Goal: Task Accomplishment & Management: Complete application form

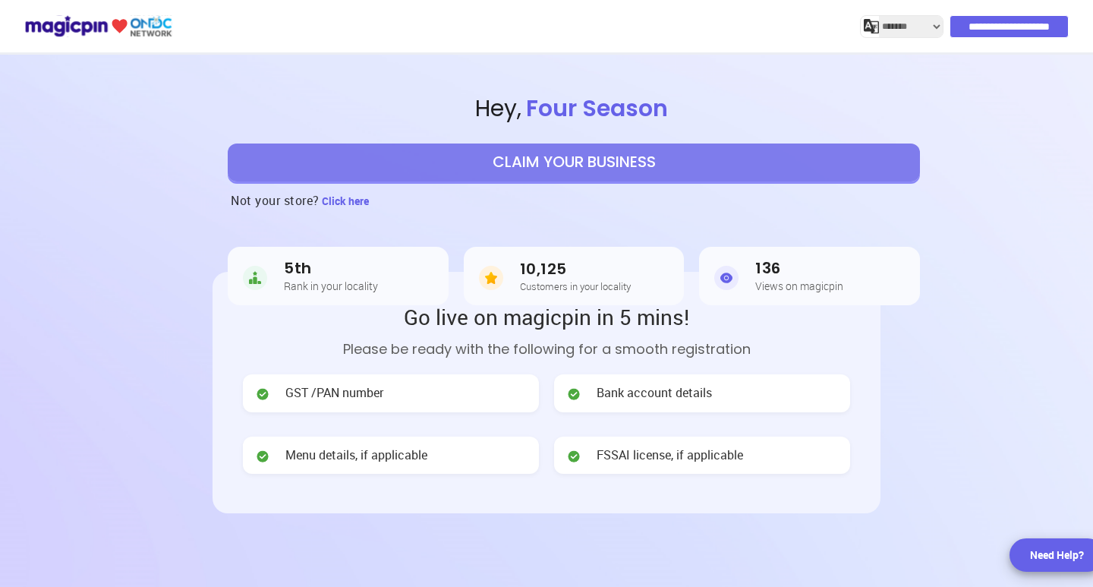
select select "*******"
click at [592, 163] on button "CLAIM YOUR BUSINESS" at bounding box center [574, 163] width 692 height 38
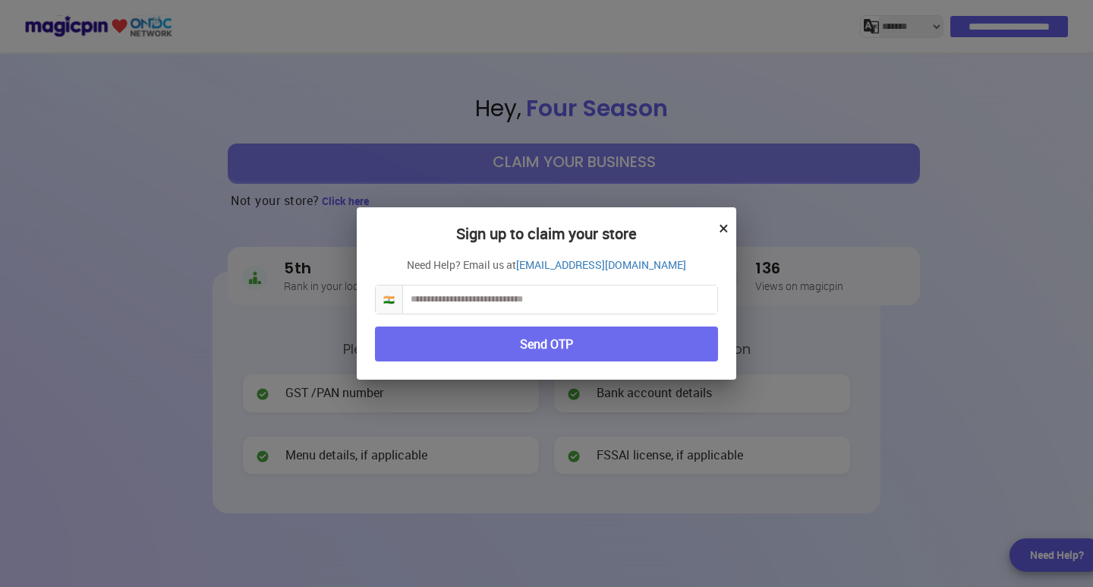
click at [463, 308] on input "text" at bounding box center [560, 300] width 314 height 28
click at [465, 298] on input "text" at bounding box center [560, 300] width 314 height 28
type input "**********"
click at [474, 339] on button "Send OTP" at bounding box center [546, 345] width 343 height 36
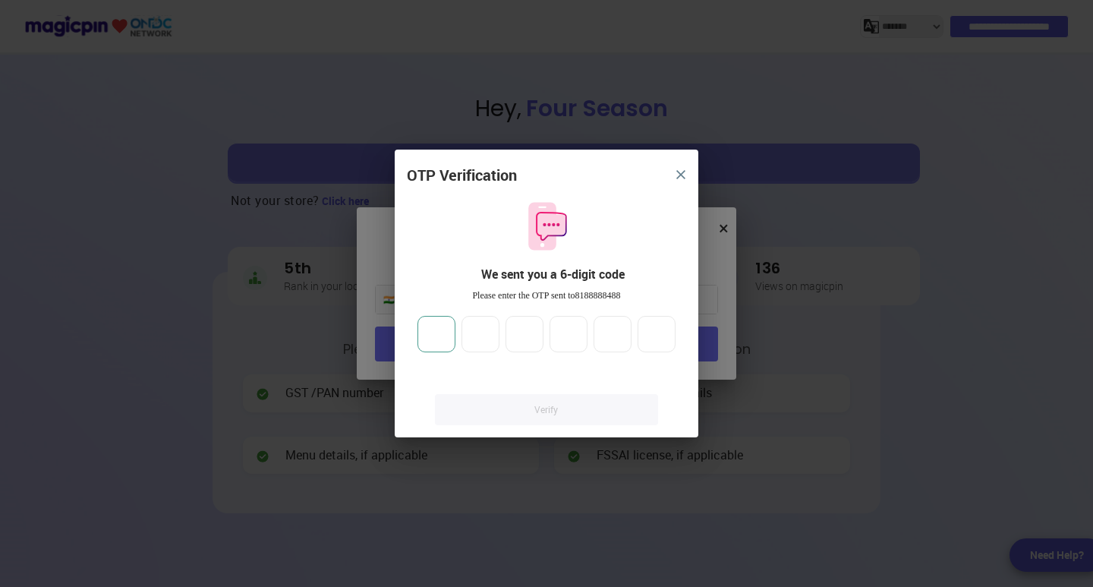
click at [446, 335] on input "number" at bounding box center [437, 334] width 38 height 36
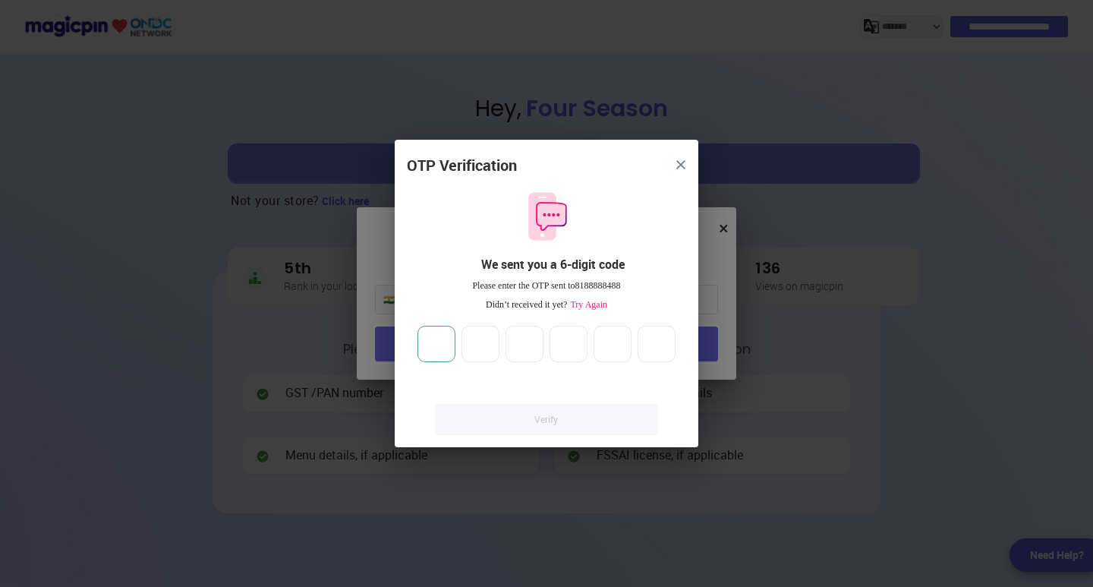
type input "*"
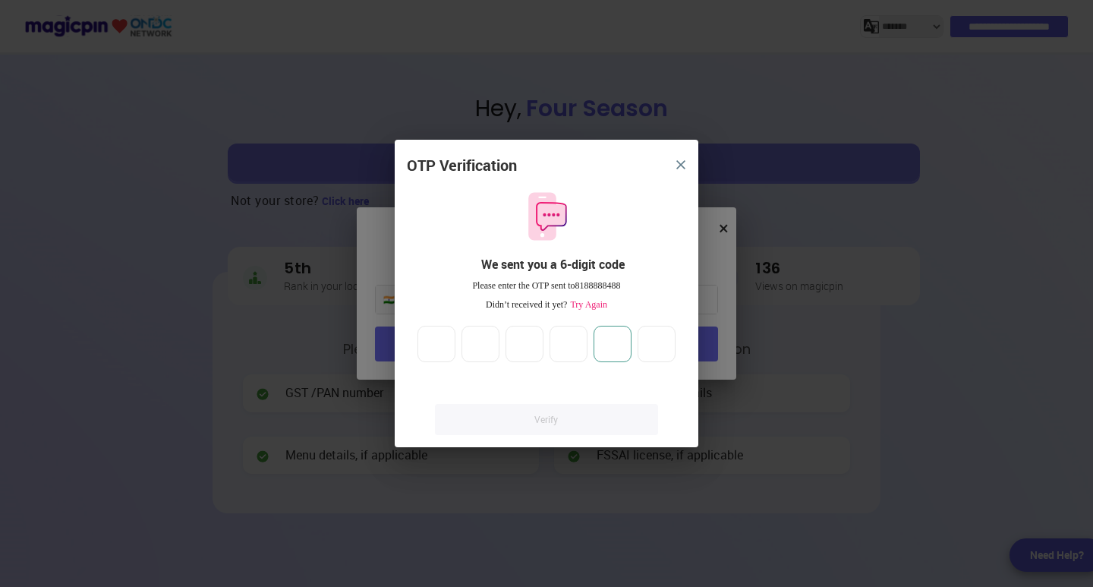
click at [623, 347] on input "*" at bounding box center [613, 344] width 38 height 36
type input "**"
type input "*"
click at [575, 343] on input "**" at bounding box center [569, 344] width 38 height 36
type input "*"
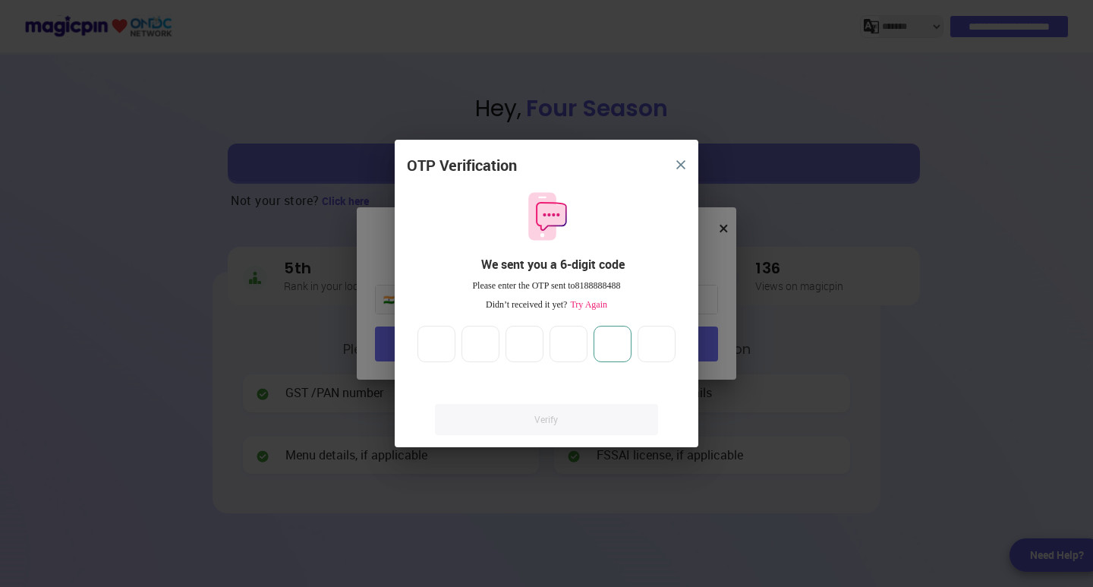
click at [620, 343] on input "**" at bounding box center [613, 344] width 38 height 36
type input "*"
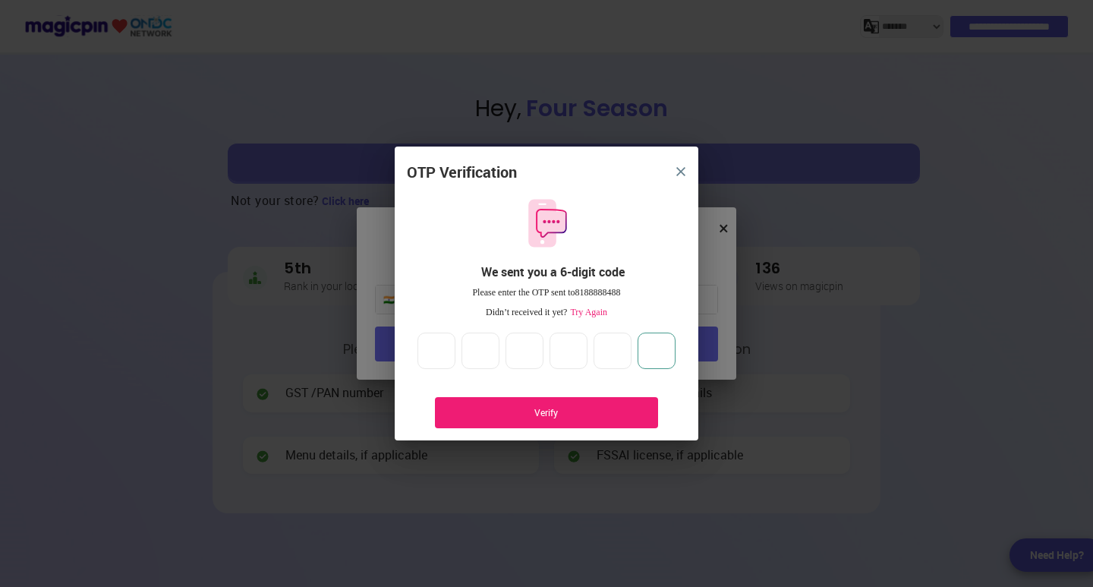
type input "*"
click at [562, 412] on div "Verify" at bounding box center [547, 412] width 178 height 13
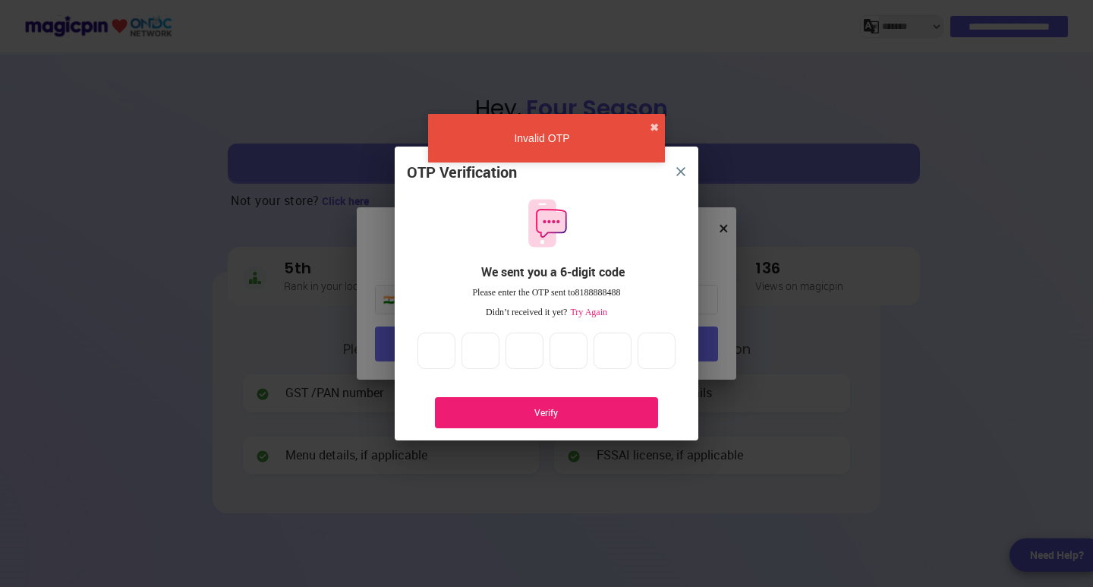
click at [460, 350] on div "* * * * * *" at bounding box center [547, 351] width 264 height 36
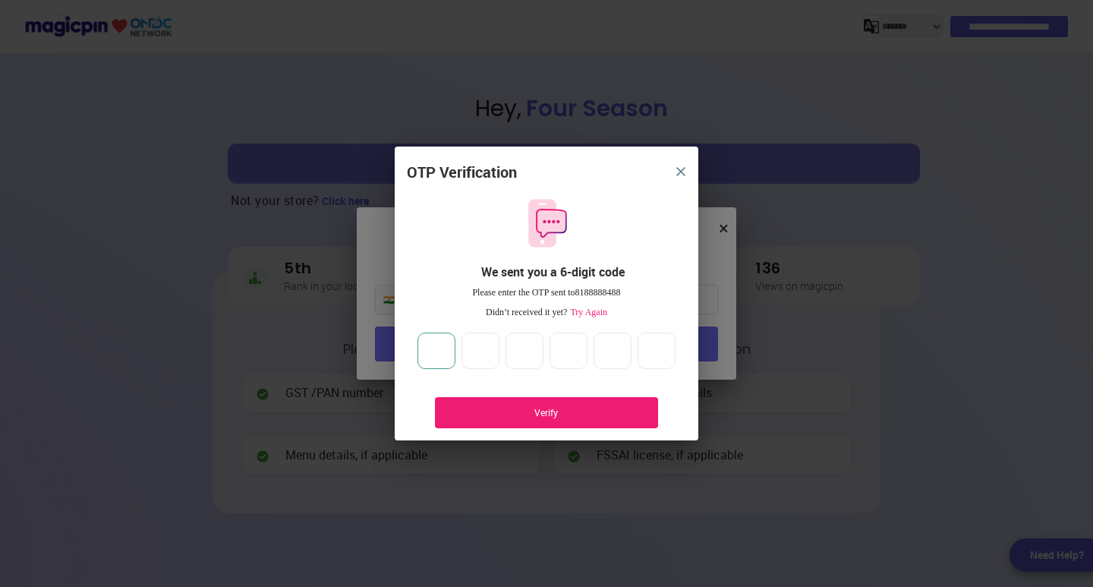
click at [452, 350] on input "*" at bounding box center [437, 351] width 38 height 36
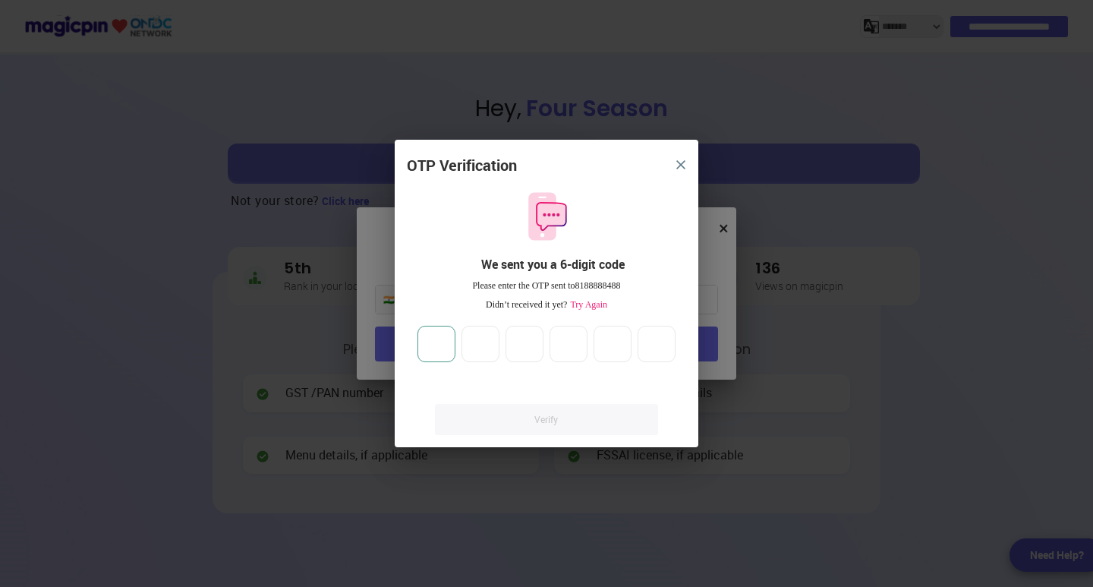
type input "*"
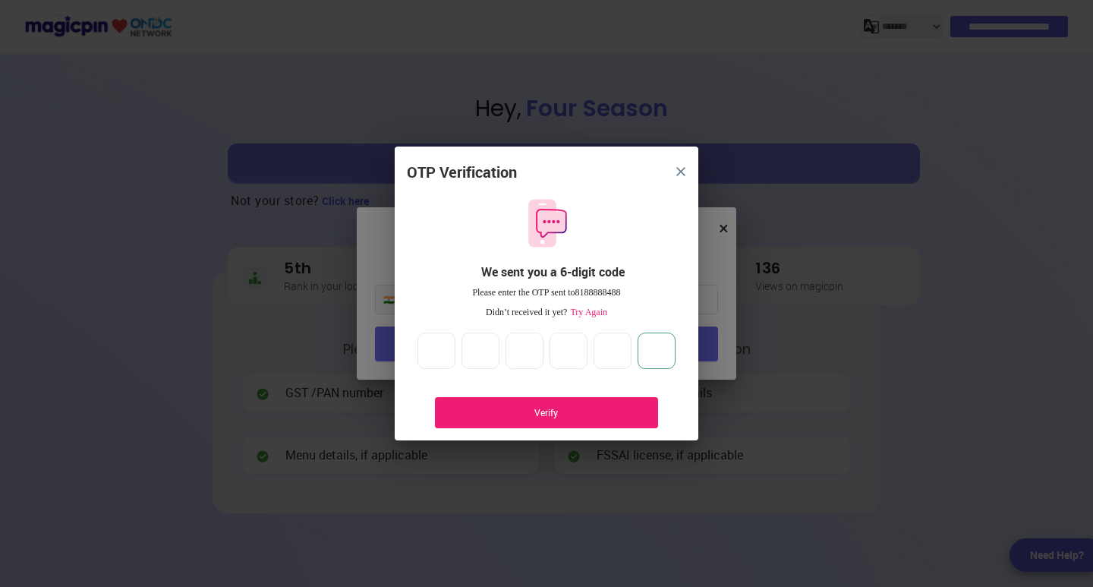
click at [669, 345] on input "*" at bounding box center [657, 351] width 38 height 36
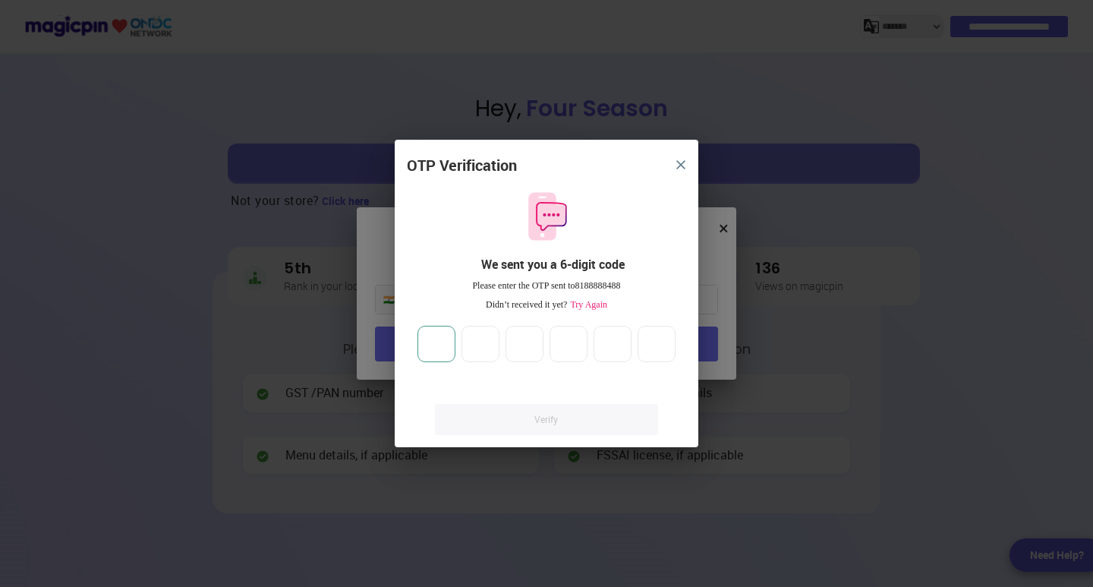
type input "*"
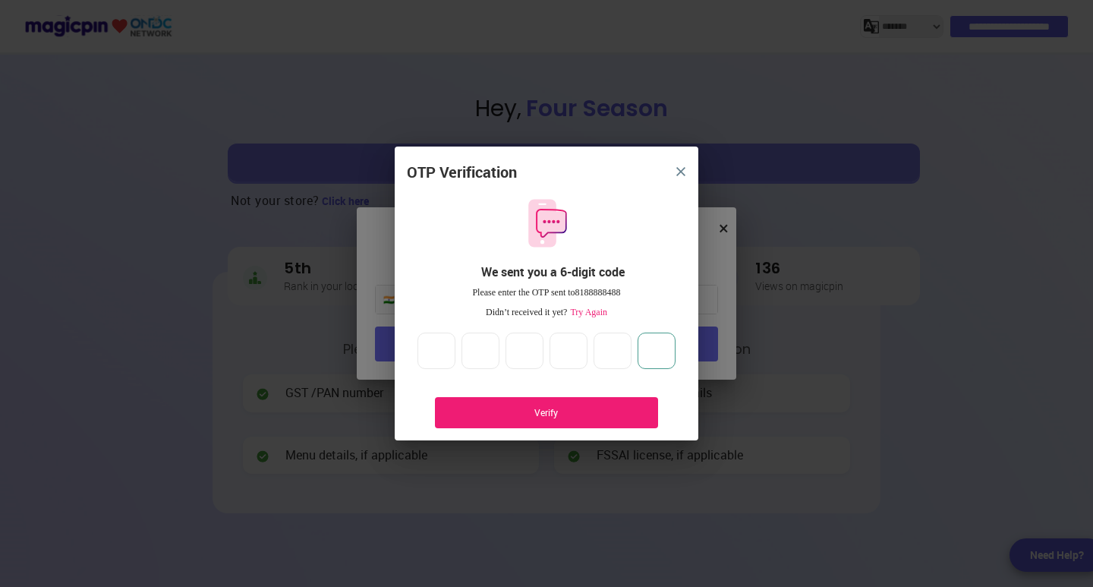
type input "*"
click at [590, 411] on div "Verify" at bounding box center [547, 412] width 178 height 13
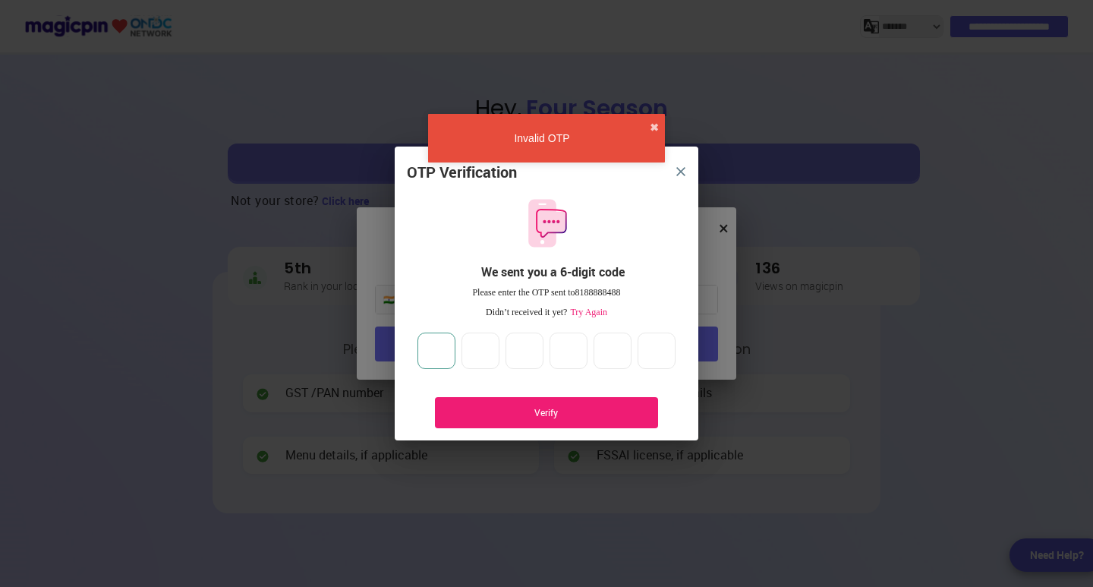
click at [453, 347] on input "*" at bounding box center [437, 351] width 38 height 36
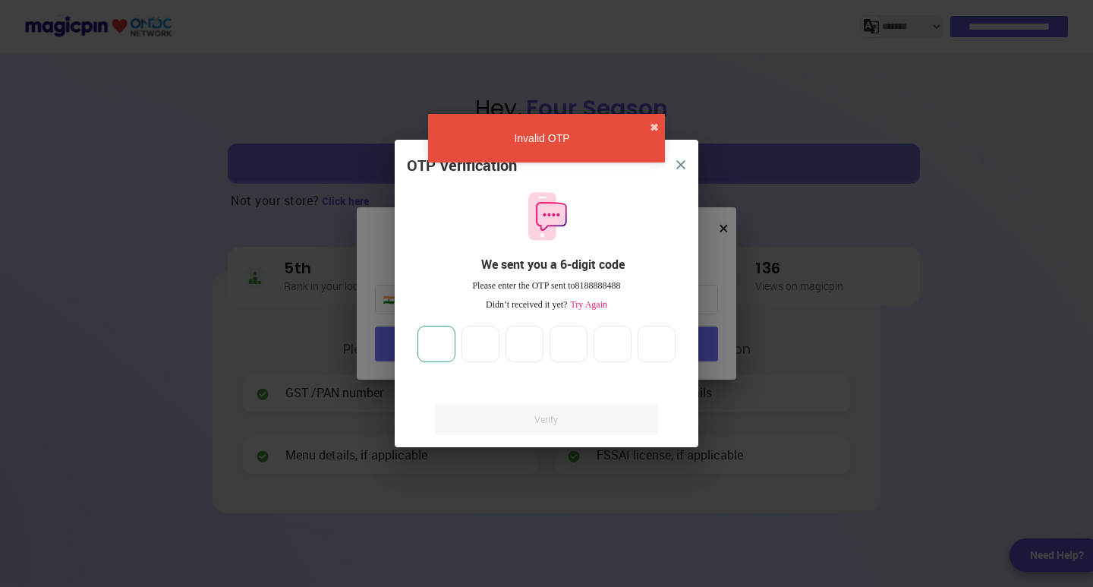
type input "*"
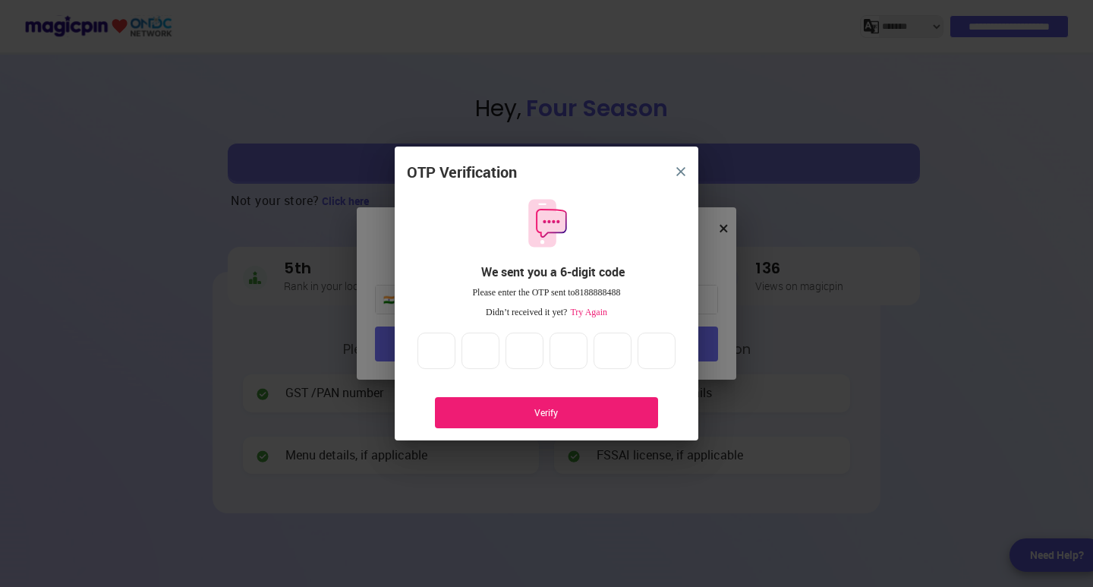
click at [539, 414] on div "Verify" at bounding box center [547, 412] width 178 height 13
click at [678, 172] on img "close" at bounding box center [681, 171] width 9 height 9
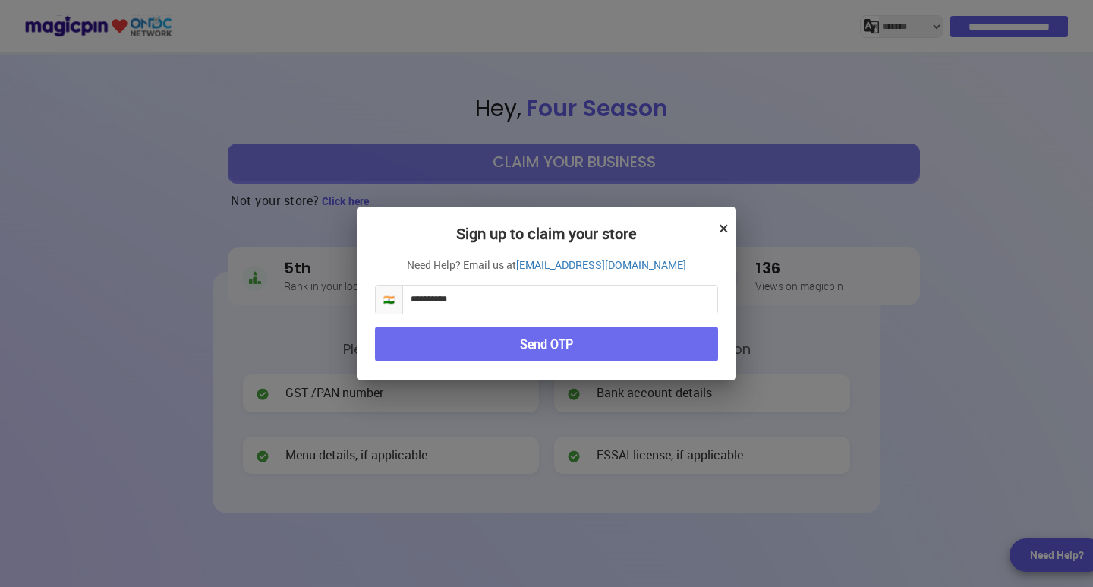
click at [722, 228] on button "×" at bounding box center [724, 228] width 10 height 26
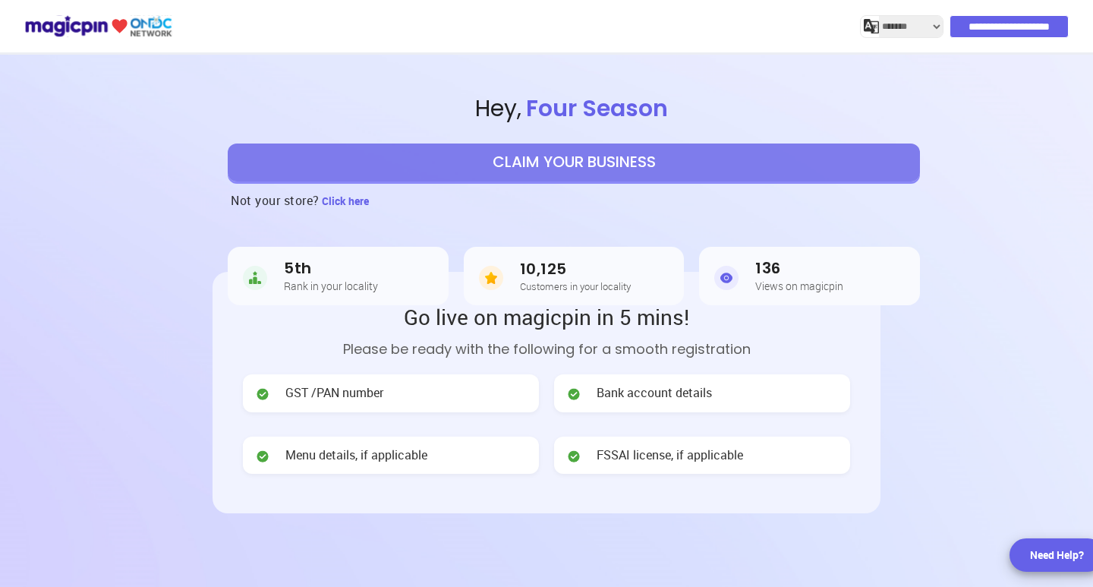
click at [525, 159] on button "CLAIM YOUR BUSINESS" at bounding box center [574, 163] width 692 height 38
